Goal: Task Accomplishment & Management: Manage account settings

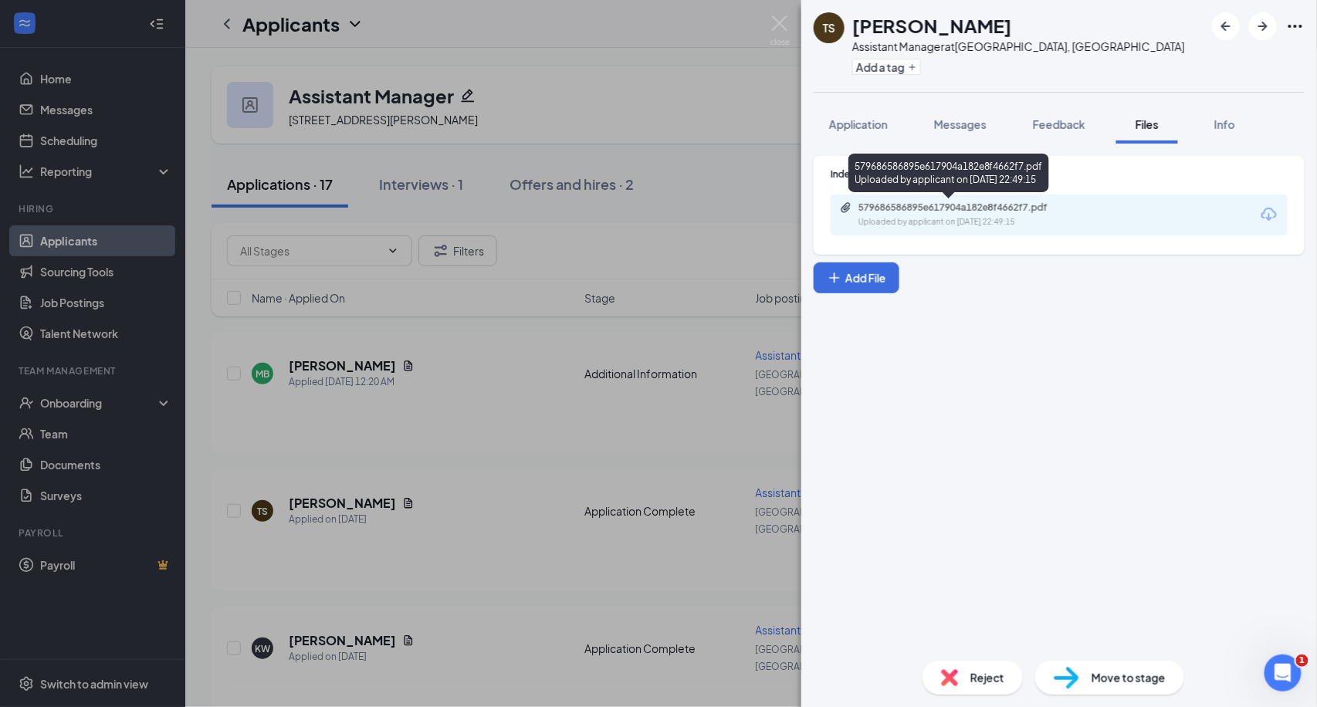
click at [922, 220] on div "Uploaded by applicant on [DATE] 22:49:15" at bounding box center [974, 222] width 232 height 12
click at [777, 32] on img at bounding box center [779, 30] width 19 height 30
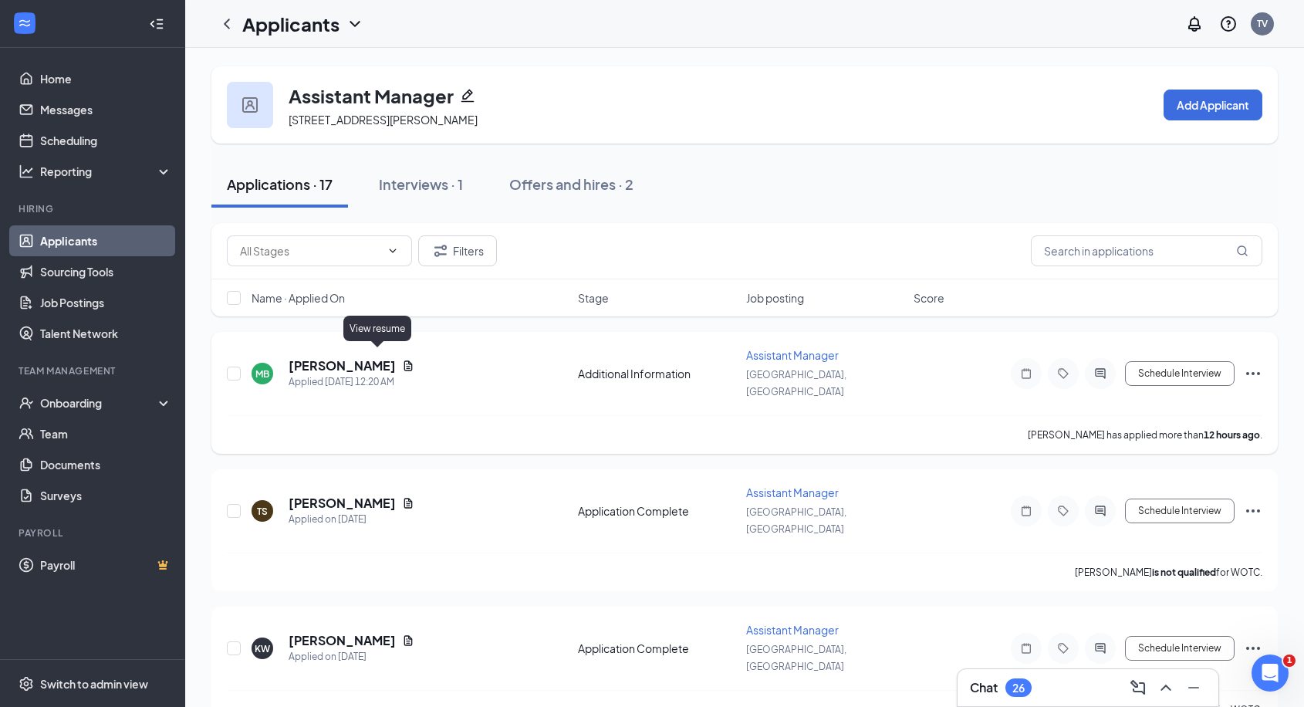
click at [402, 360] on icon "Document" at bounding box center [408, 366] width 12 height 12
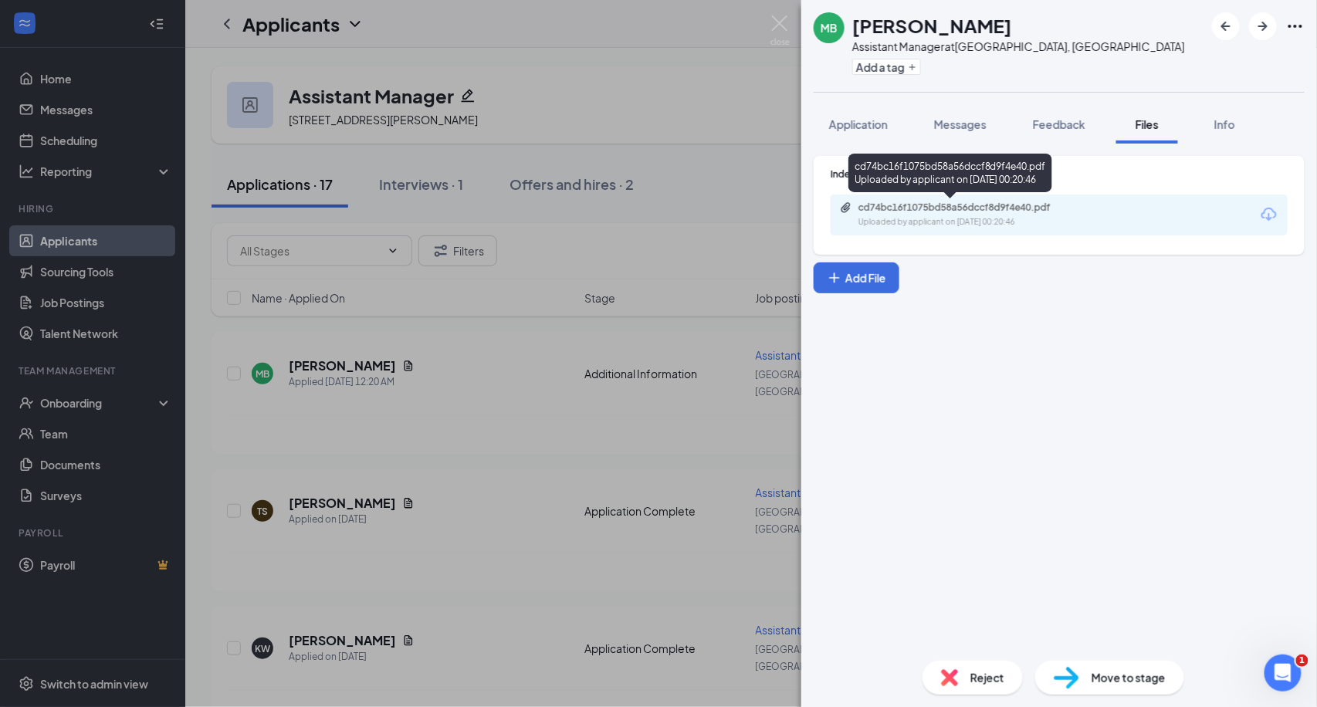
click at [957, 210] on div "cd74bc16f1075bd58a56dccf8d9f4e40.pdf" at bounding box center [966, 207] width 216 height 12
click at [783, 28] on img at bounding box center [779, 30] width 19 height 30
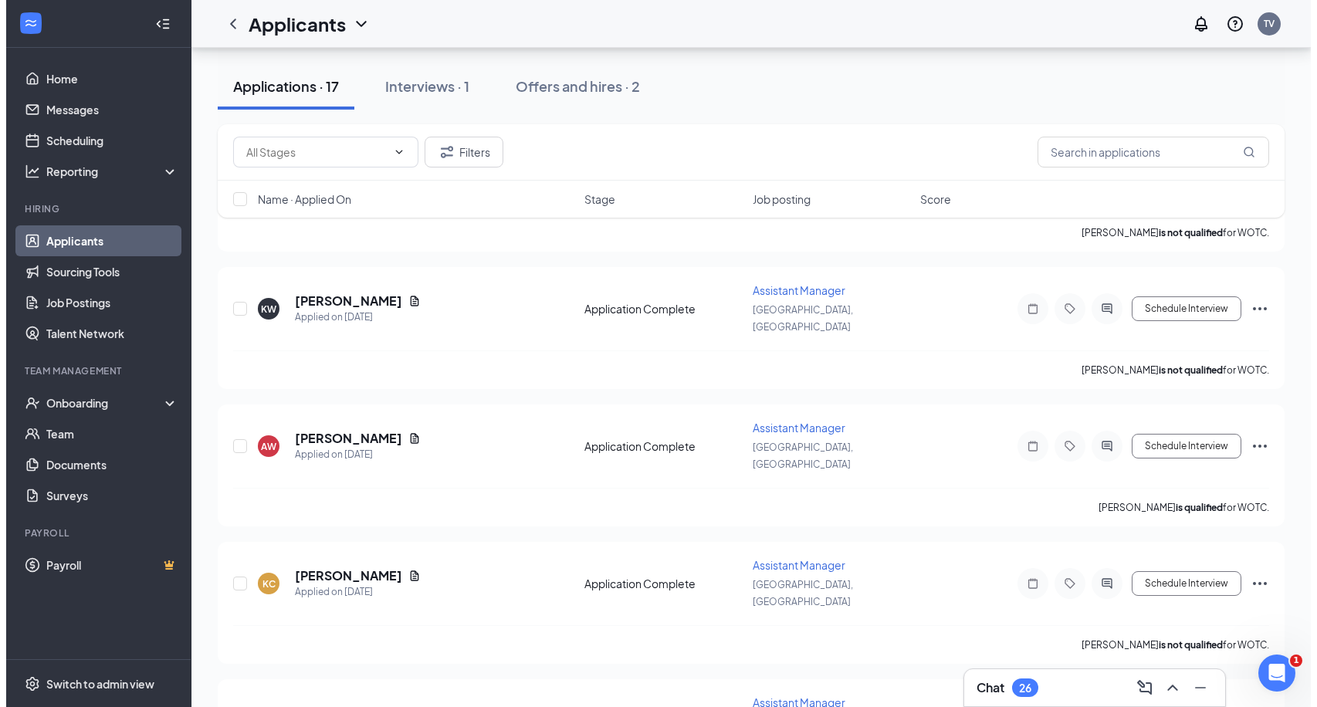
scroll to position [343, 0]
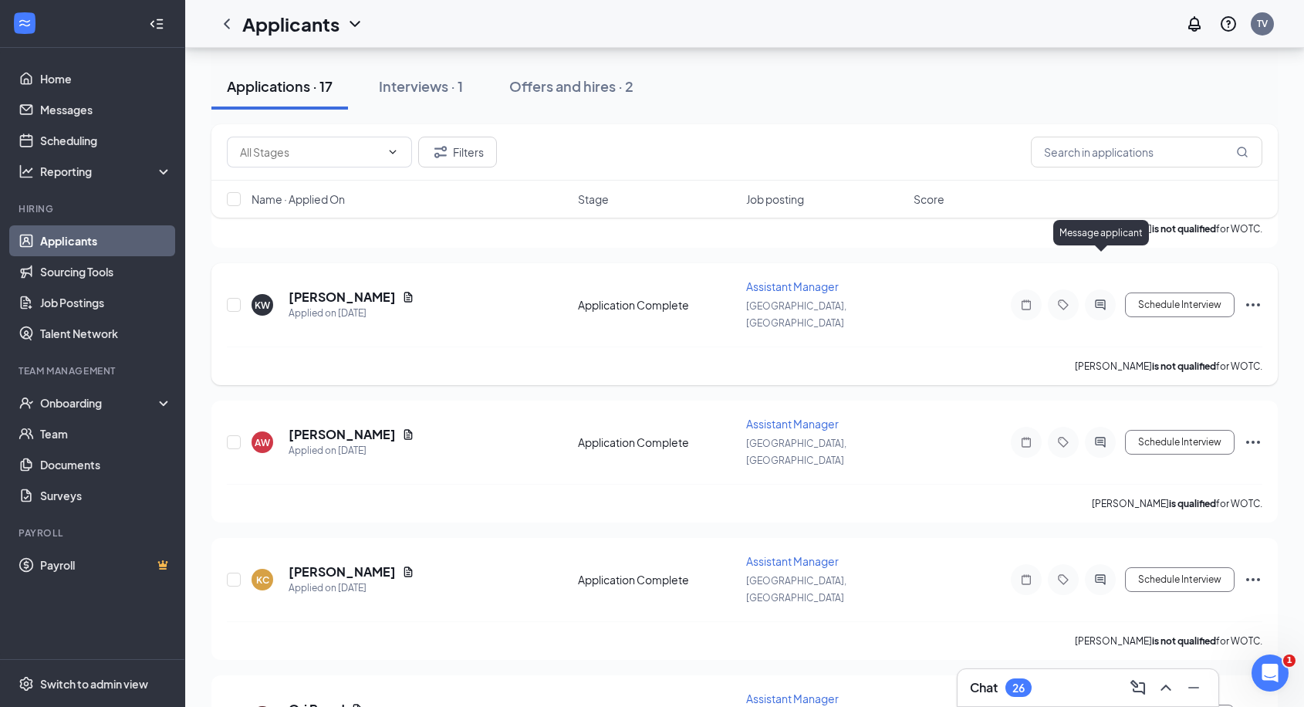
click at [1100, 300] on icon "ActiveChat" at bounding box center [1100, 305] width 10 height 10
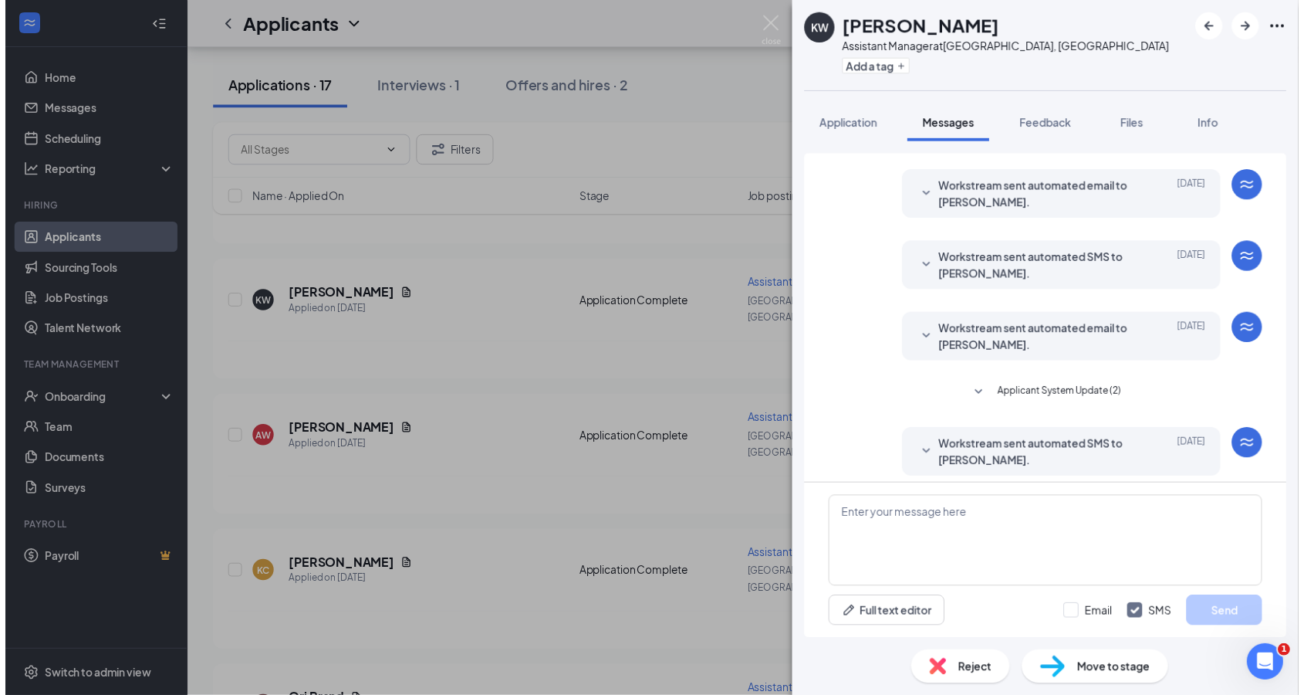
scroll to position [311, 0]
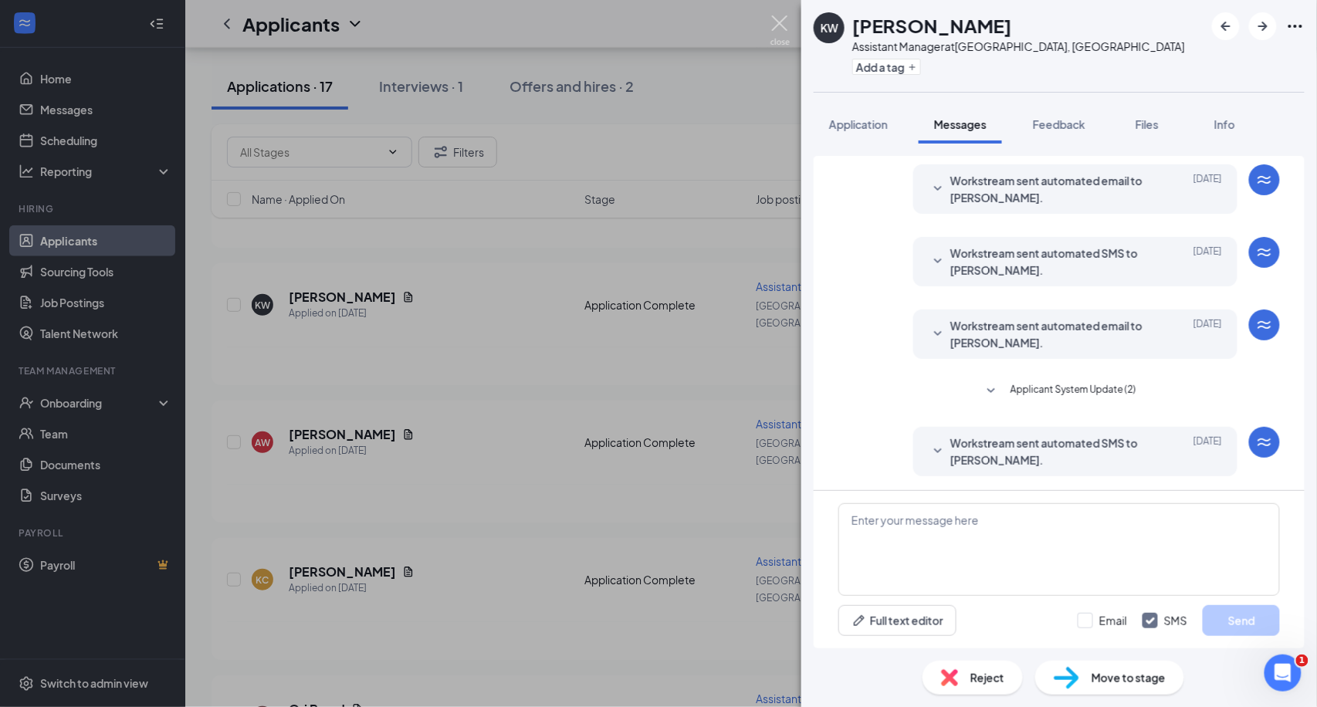
click at [773, 23] on img at bounding box center [779, 30] width 19 height 30
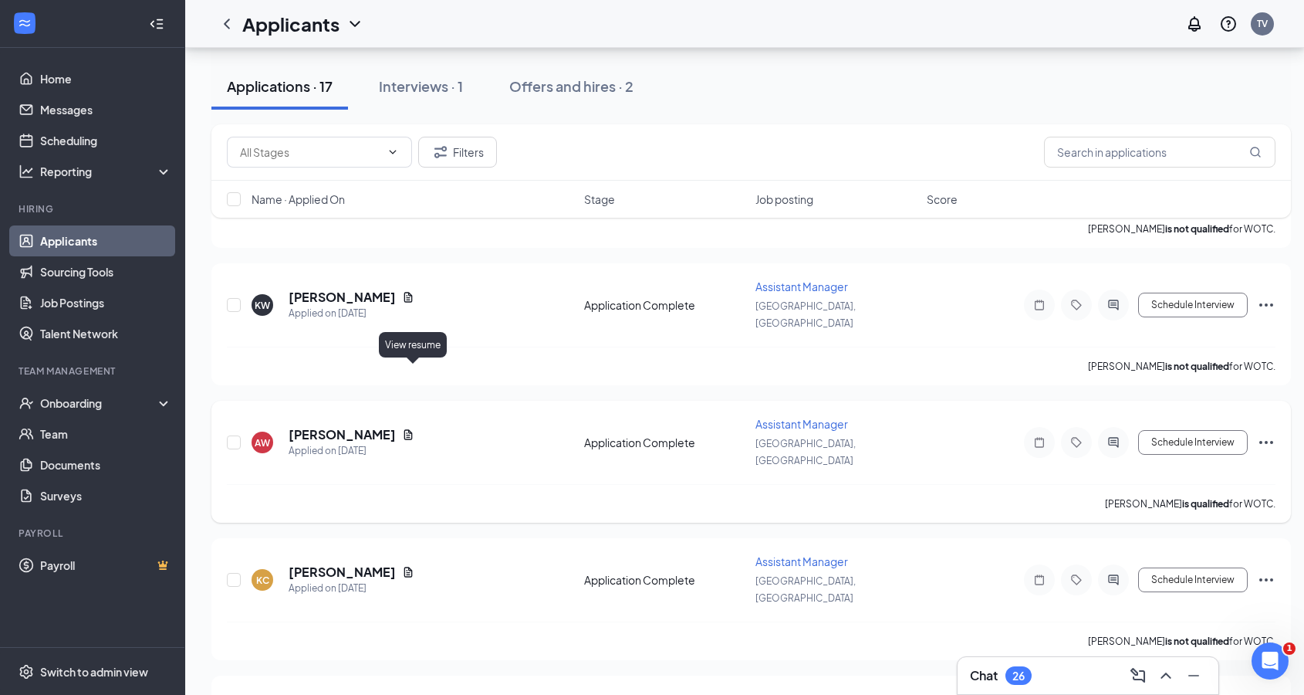
click at [413, 430] on icon "Document" at bounding box center [408, 435] width 8 height 10
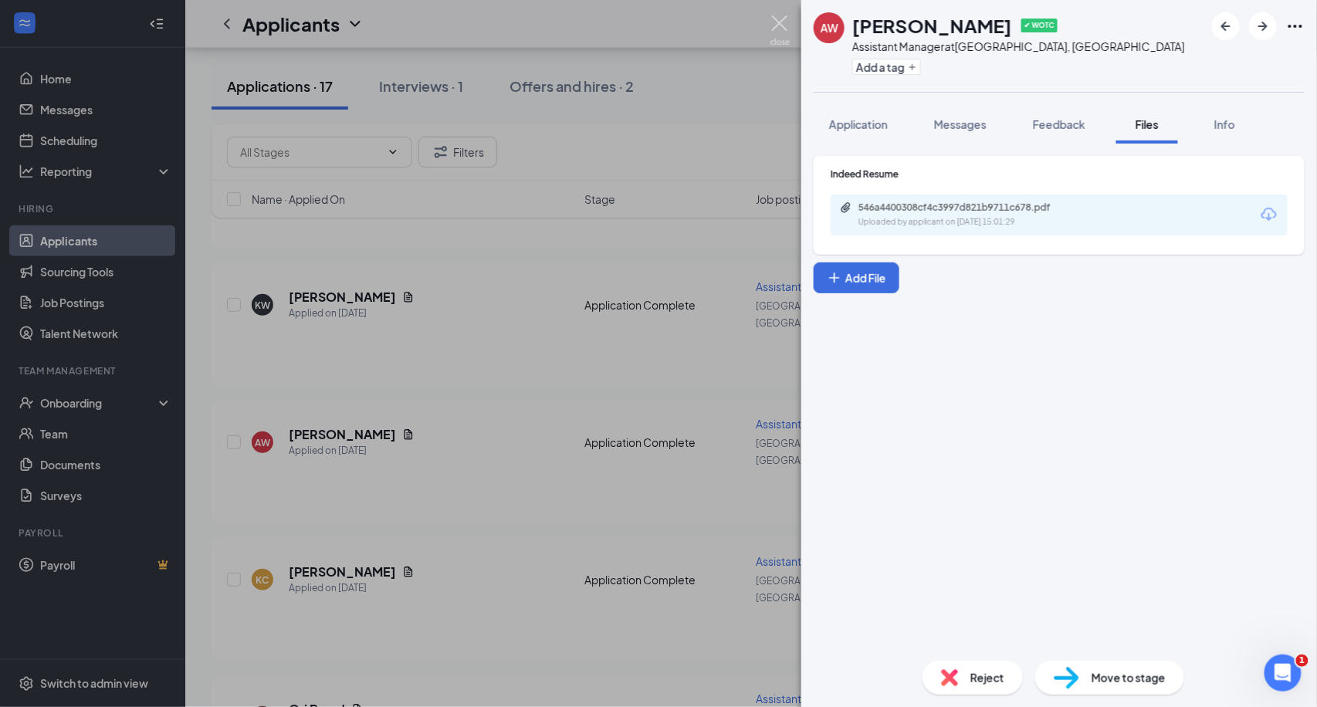
click at [786, 19] on img at bounding box center [779, 30] width 19 height 30
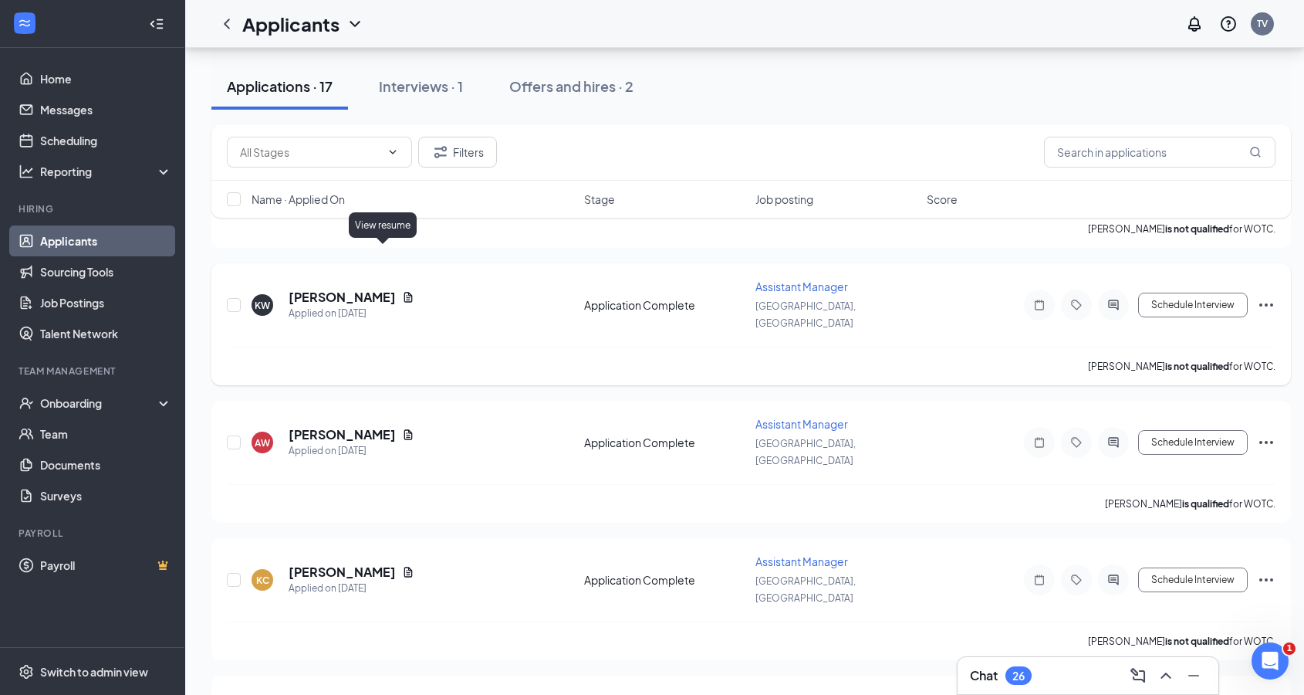
click at [402, 291] on icon "Document" at bounding box center [408, 297] width 12 height 12
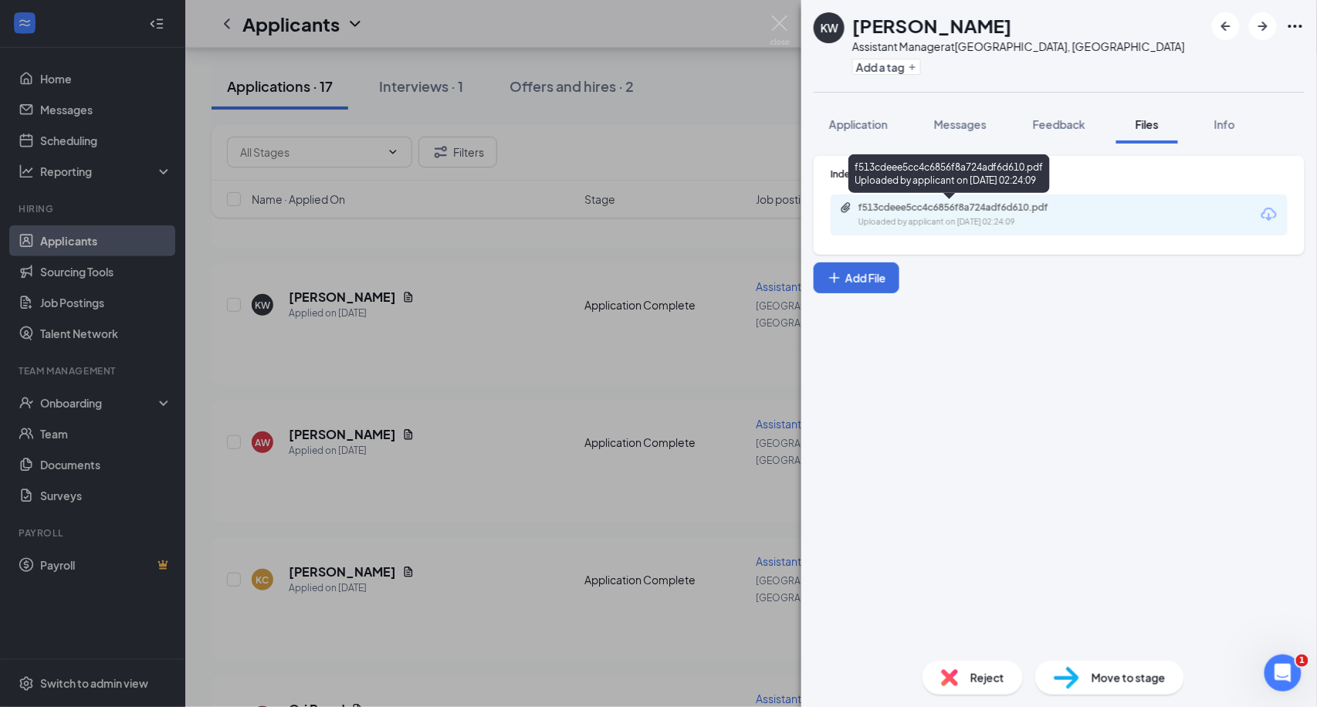
click at [915, 216] on div "Uploaded by applicant on [DATE] 02:24:09" at bounding box center [974, 222] width 232 height 12
click at [773, 20] on img at bounding box center [779, 30] width 19 height 30
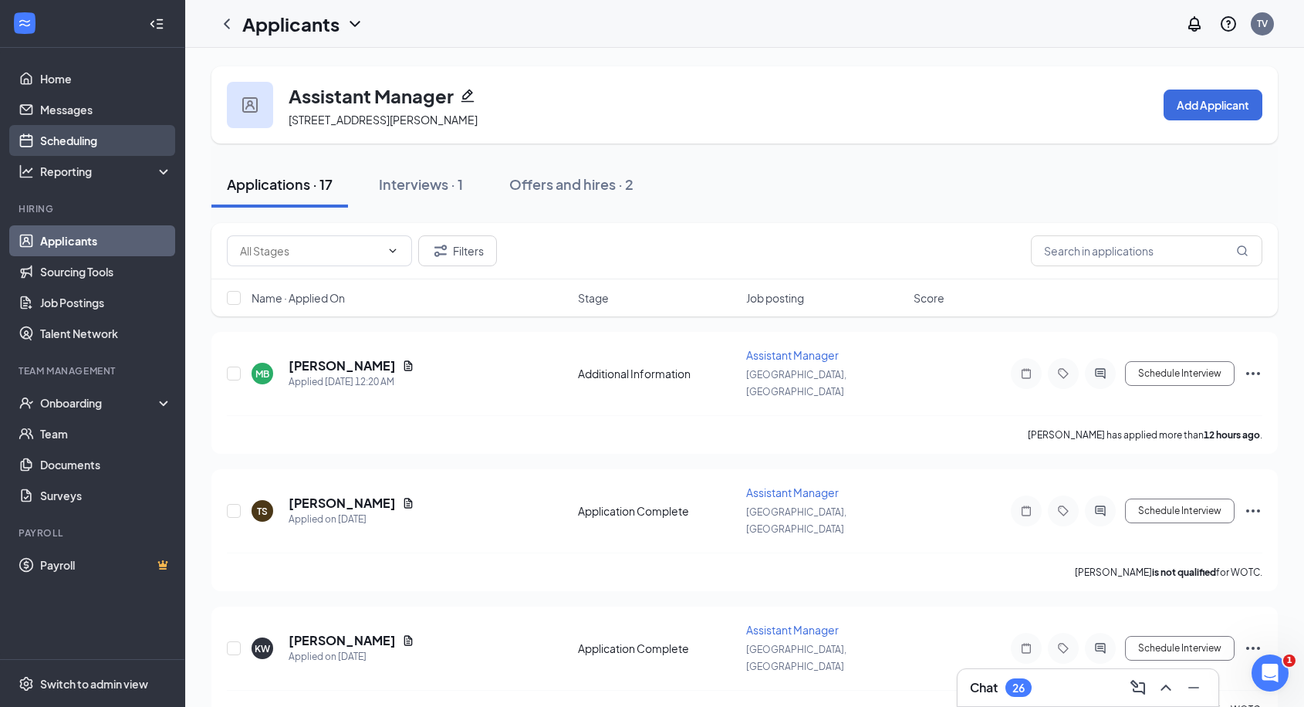
click at [75, 150] on link "Scheduling" at bounding box center [106, 140] width 132 height 31
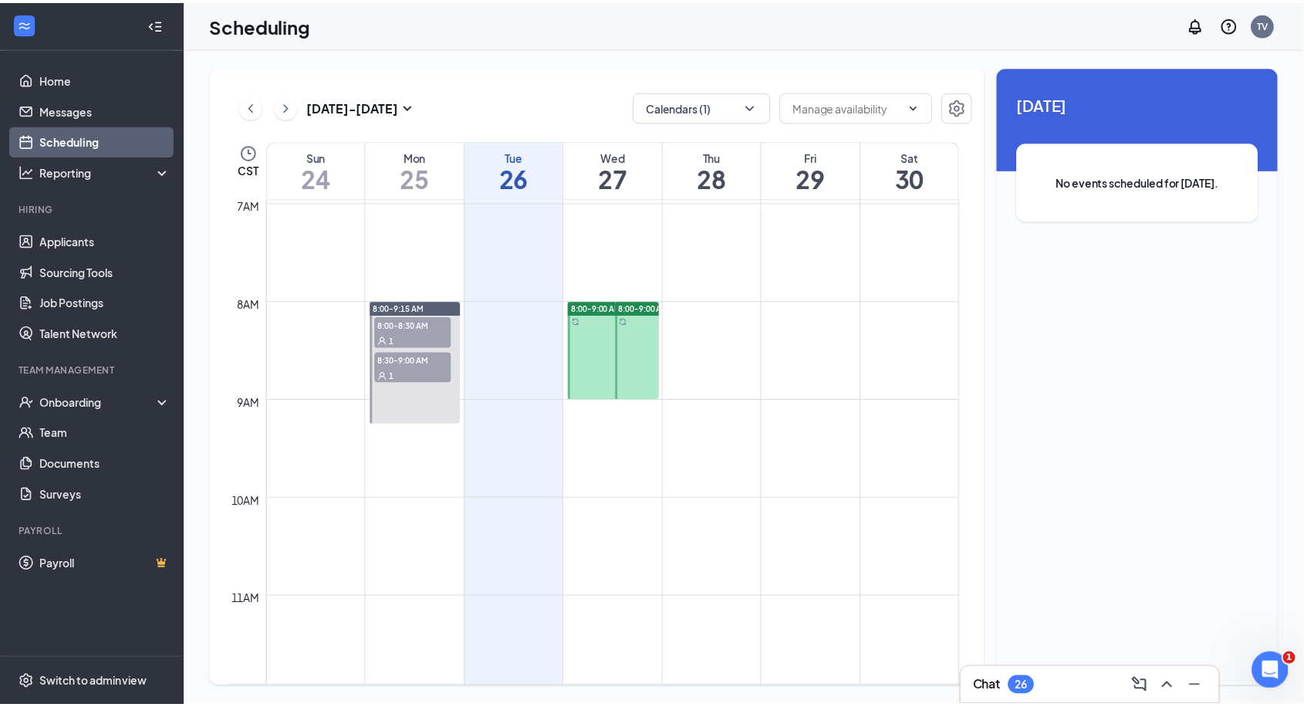
scroll to position [672, 0]
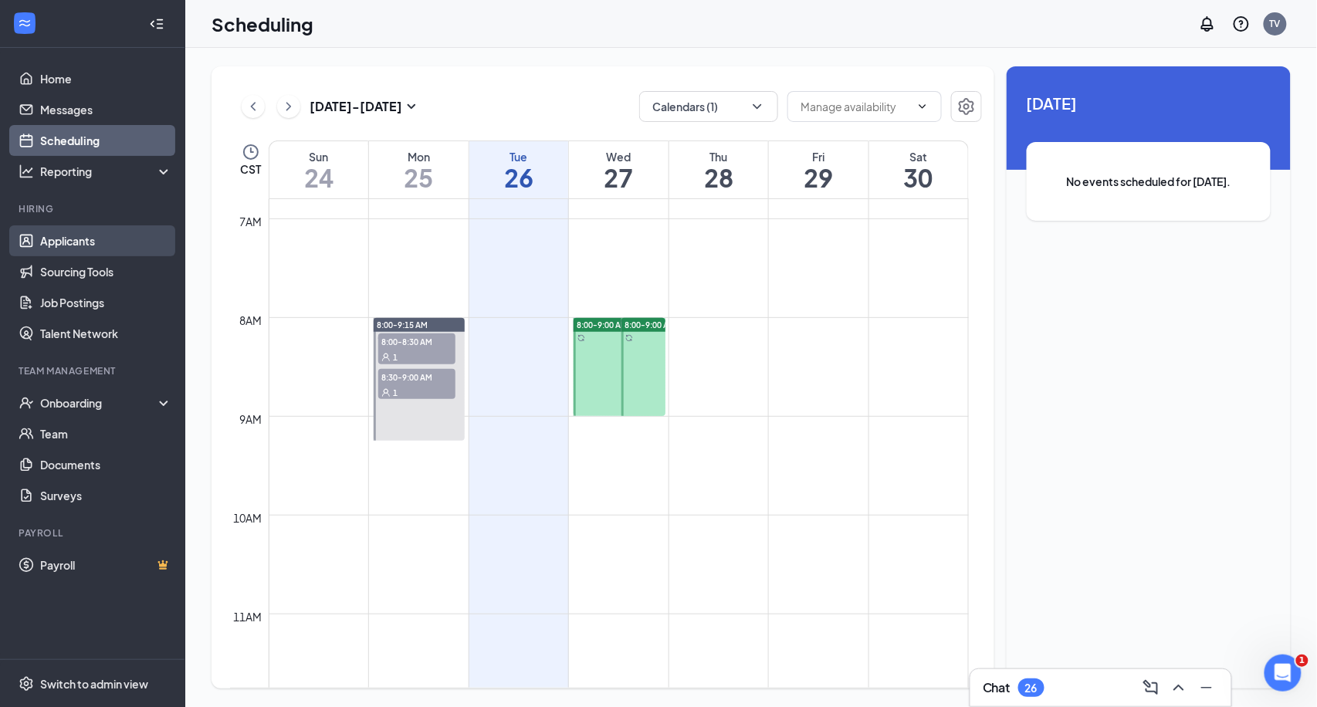
click at [59, 242] on link "Applicants" at bounding box center [106, 240] width 132 height 31
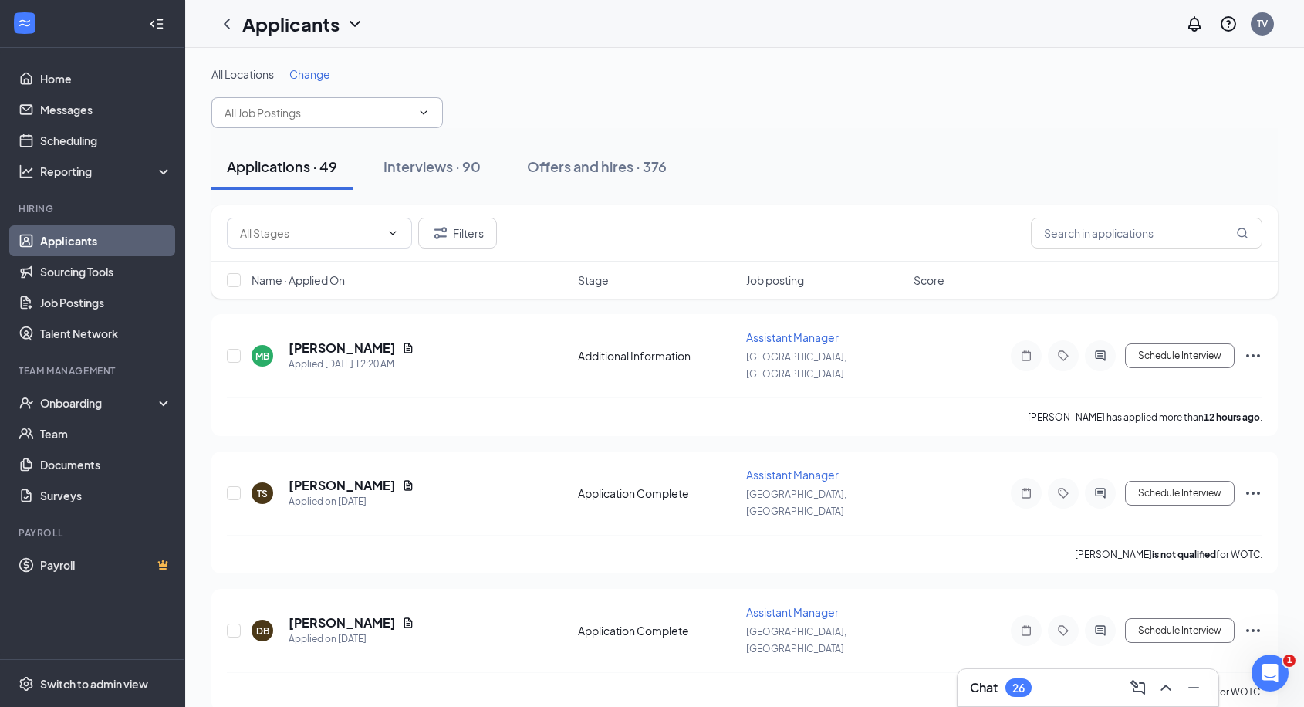
click at [402, 117] on input "text" at bounding box center [318, 112] width 187 height 17
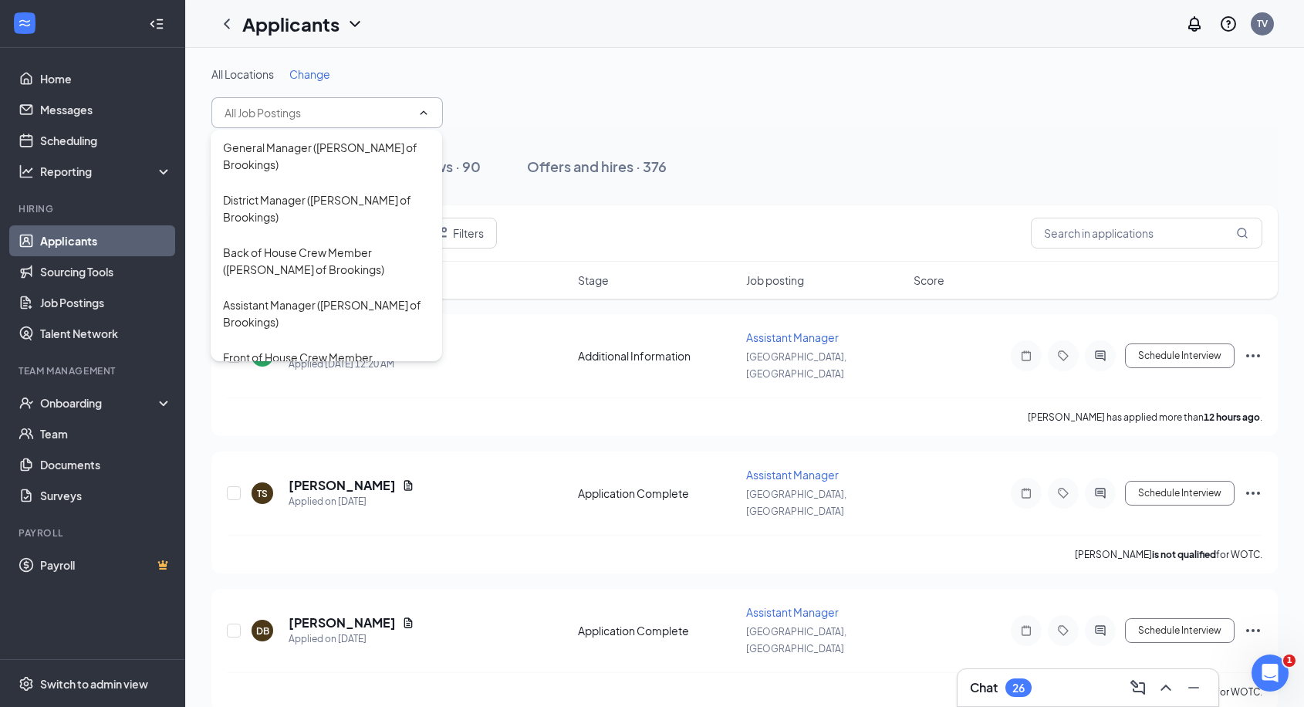
scroll to position [202, 0]
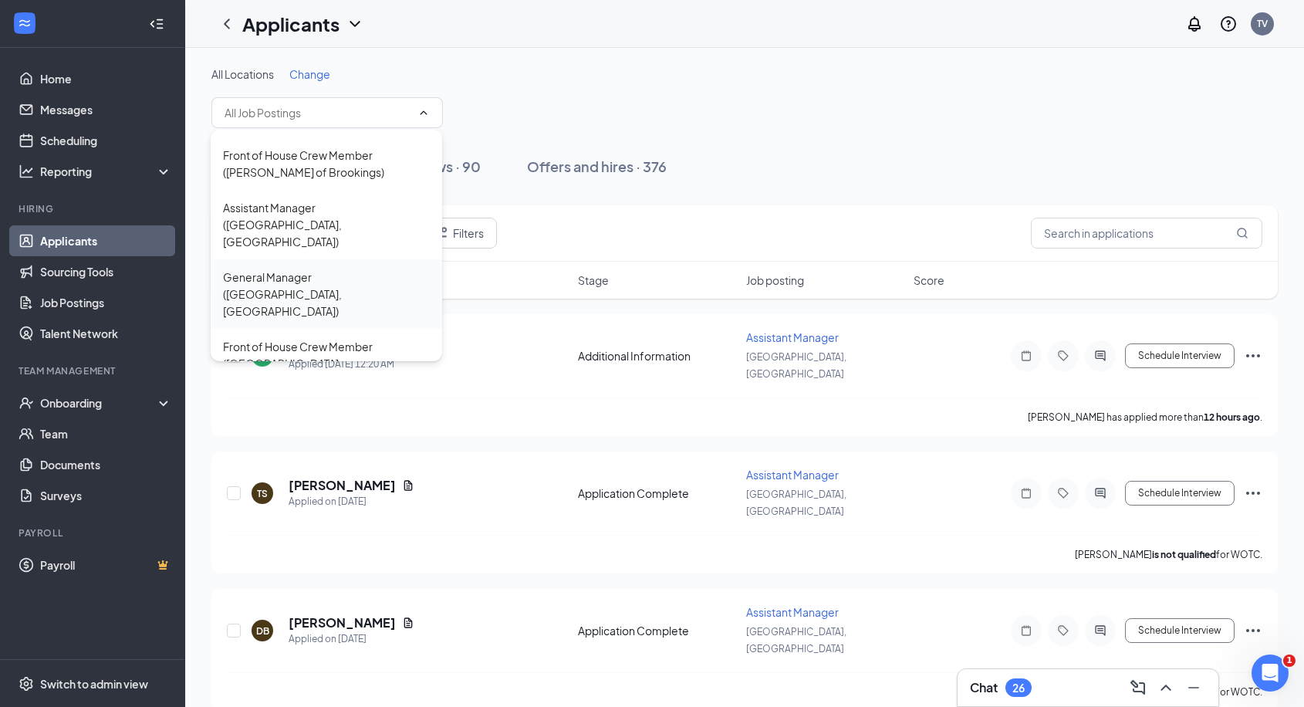
click at [293, 269] on div "General Manager ([GEOGRAPHIC_DATA], [GEOGRAPHIC_DATA])" at bounding box center [326, 294] width 207 height 51
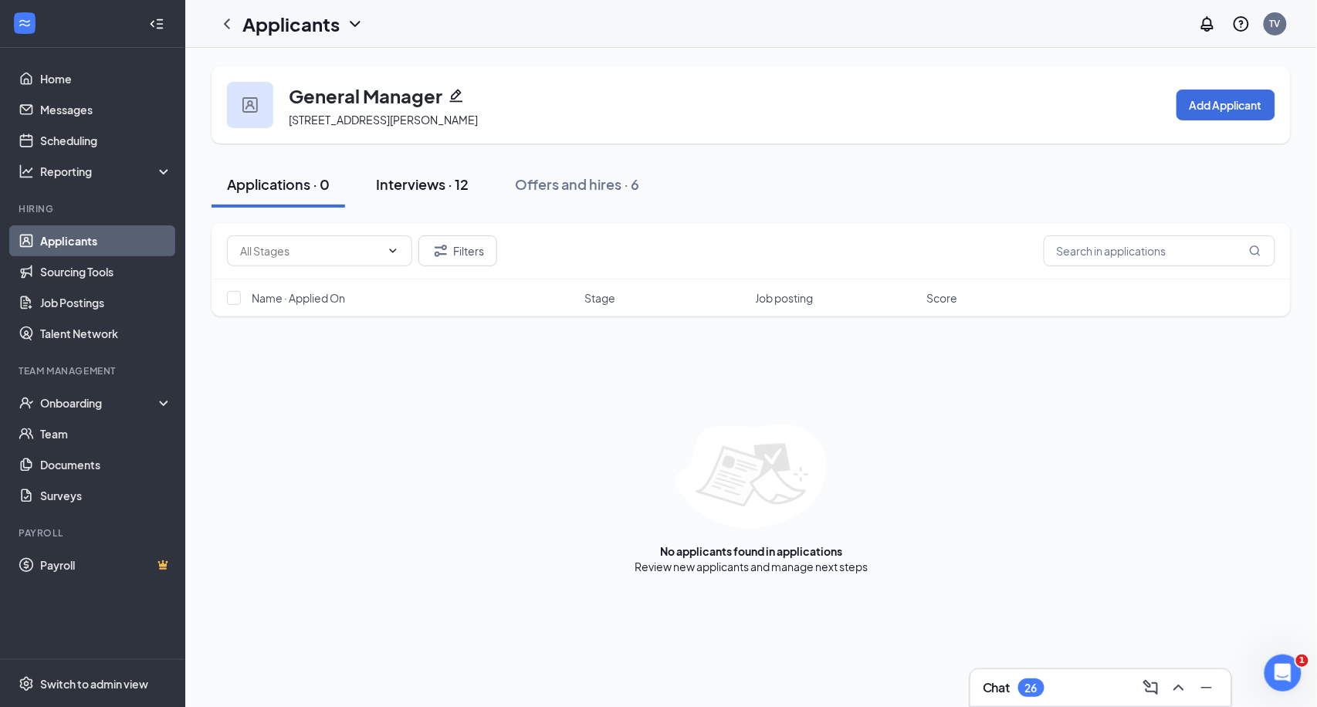
click at [436, 181] on div "Interviews · 12" at bounding box center [422, 183] width 93 height 19
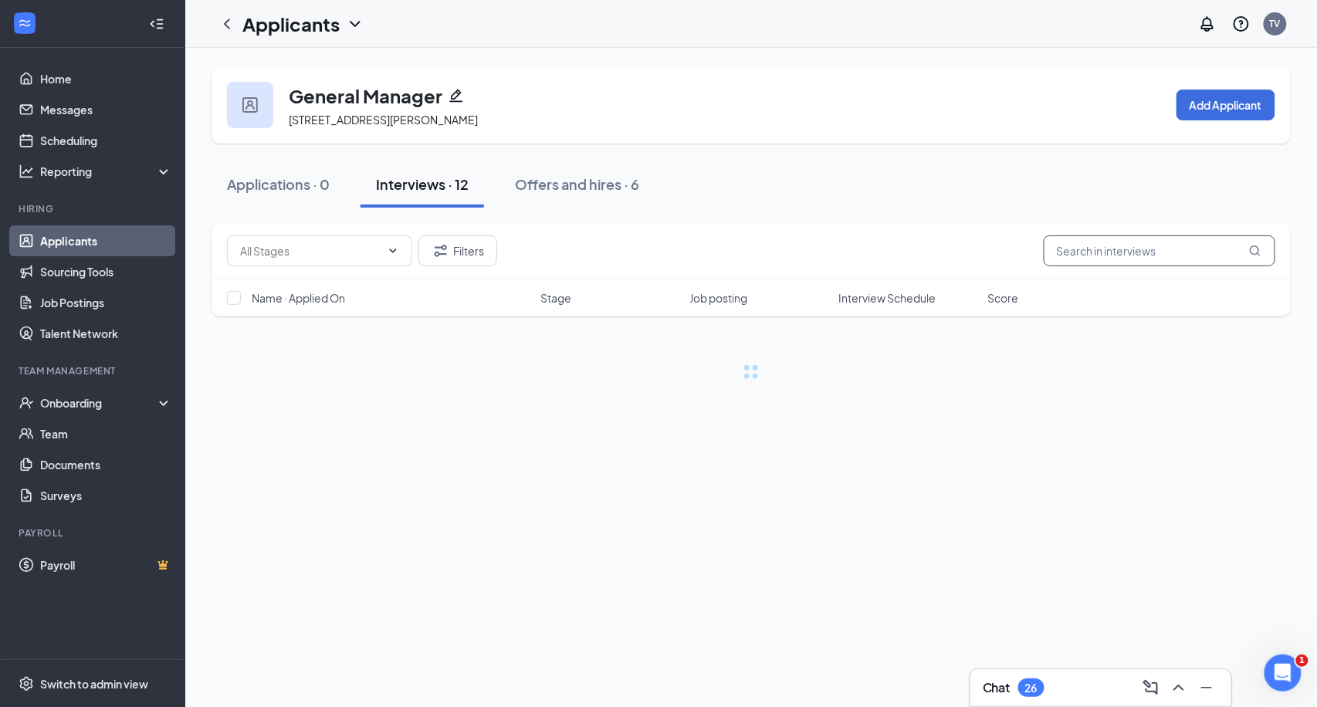
click at [1106, 245] on input "text" at bounding box center [1159, 250] width 232 height 31
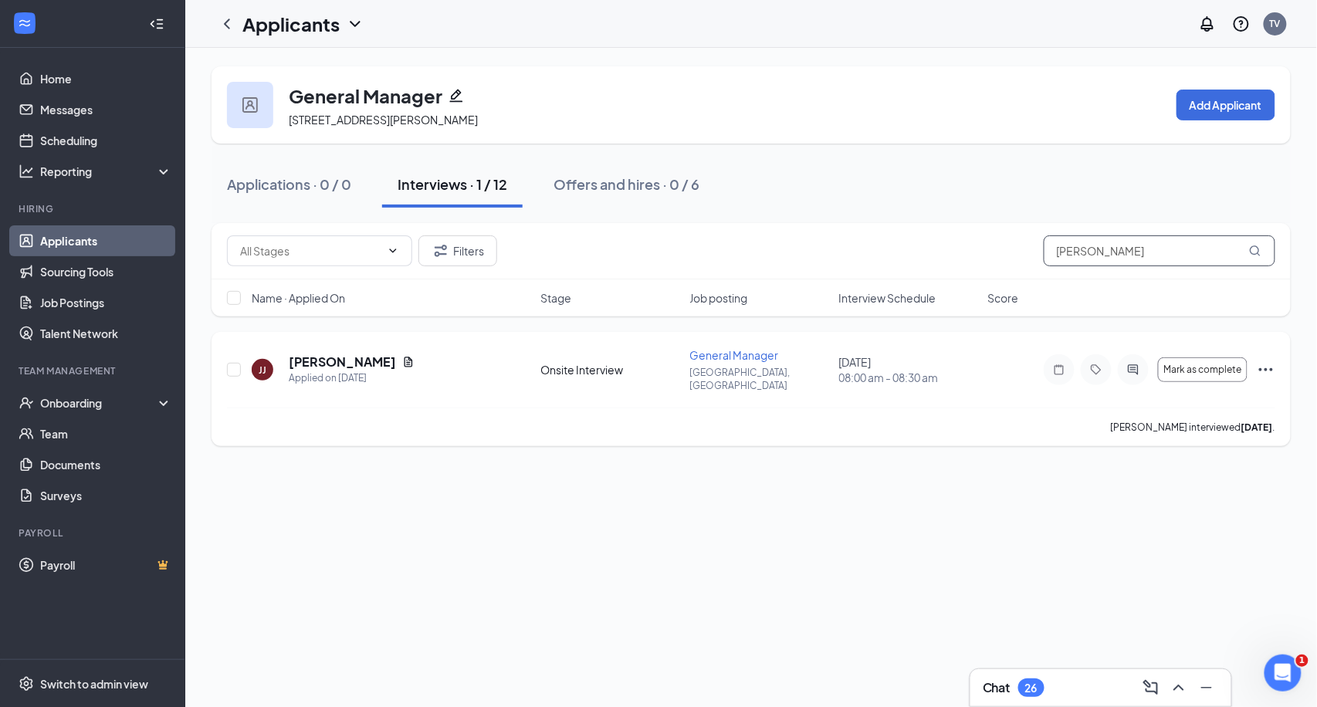
type input "[PERSON_NAME]"
click at [735, 359] on span "General Manager" at bounding box center [734, 355] width 89 height 14
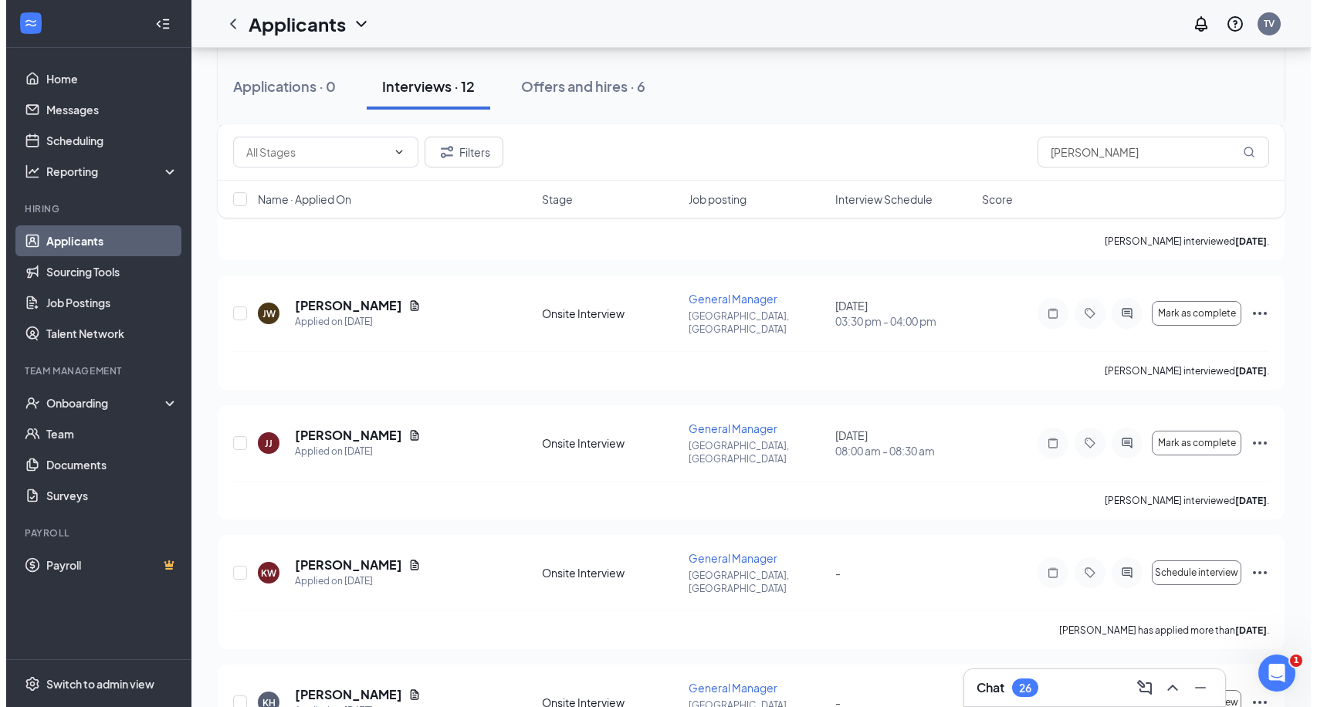
scroll to position [702, 0]
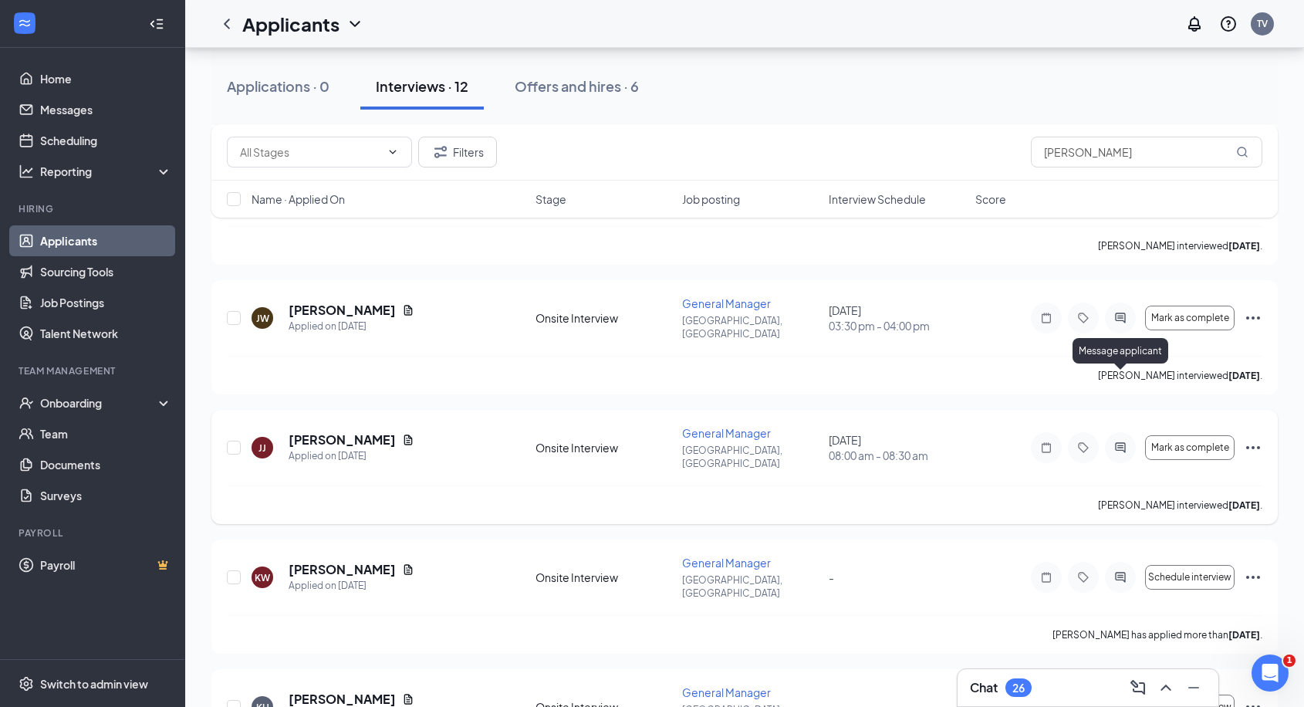
click at [1124, 441] on icon "ActiveChat" at bounding box center [1120, 447] width 19 height 12
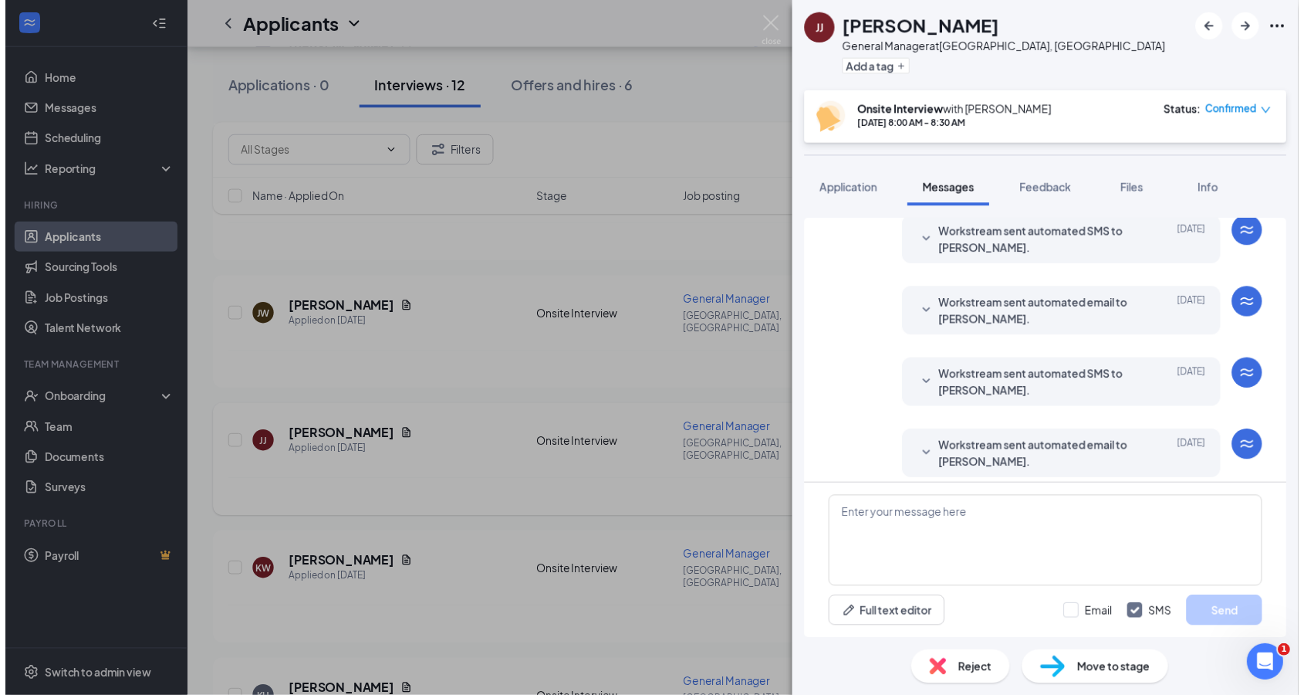
scroll to position [449, 0]
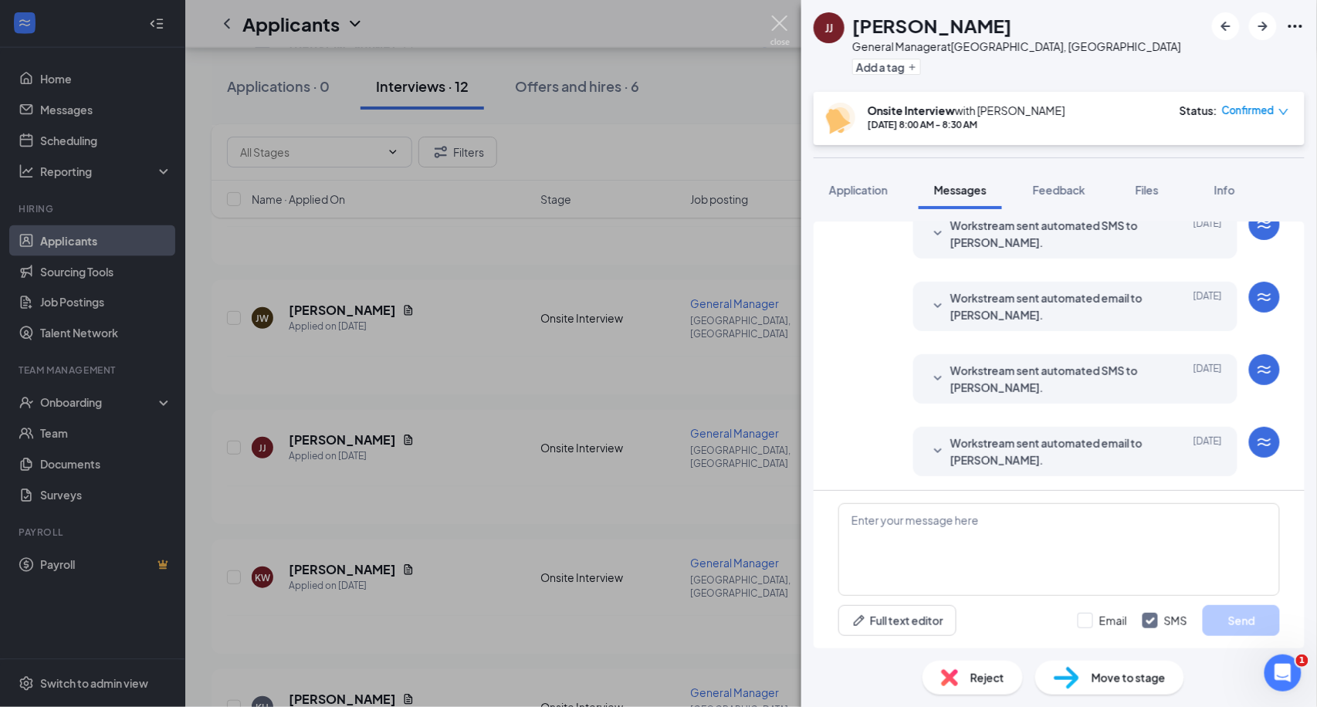
click at [783, 29] on img at bounding box center [779, 30] width 19 height 30
